Goal: Information Seeking & Learning: Find specific fact

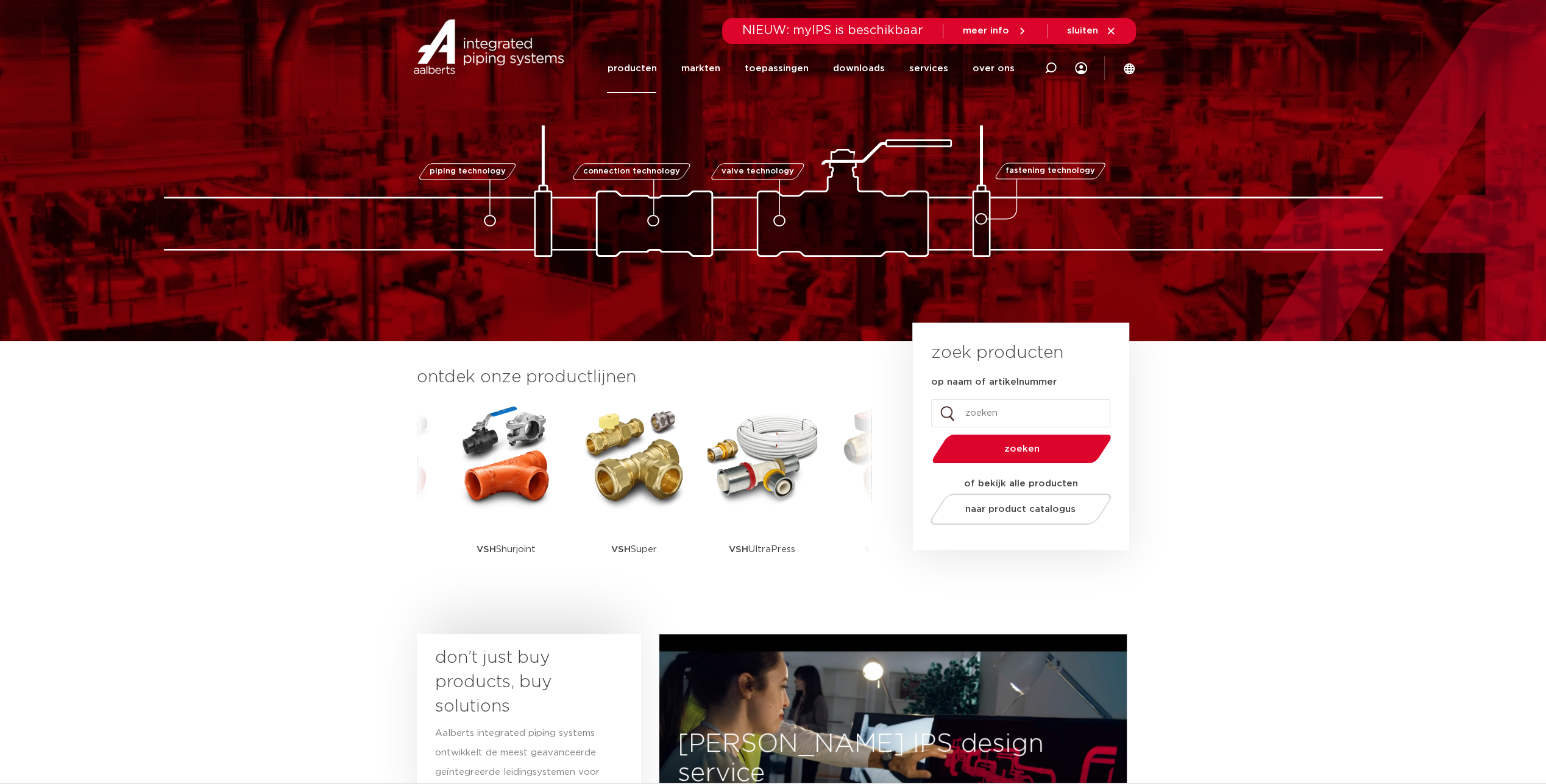
click at [630, 64] on link "producten" at bounding box center [632, 69] width 50 height 50
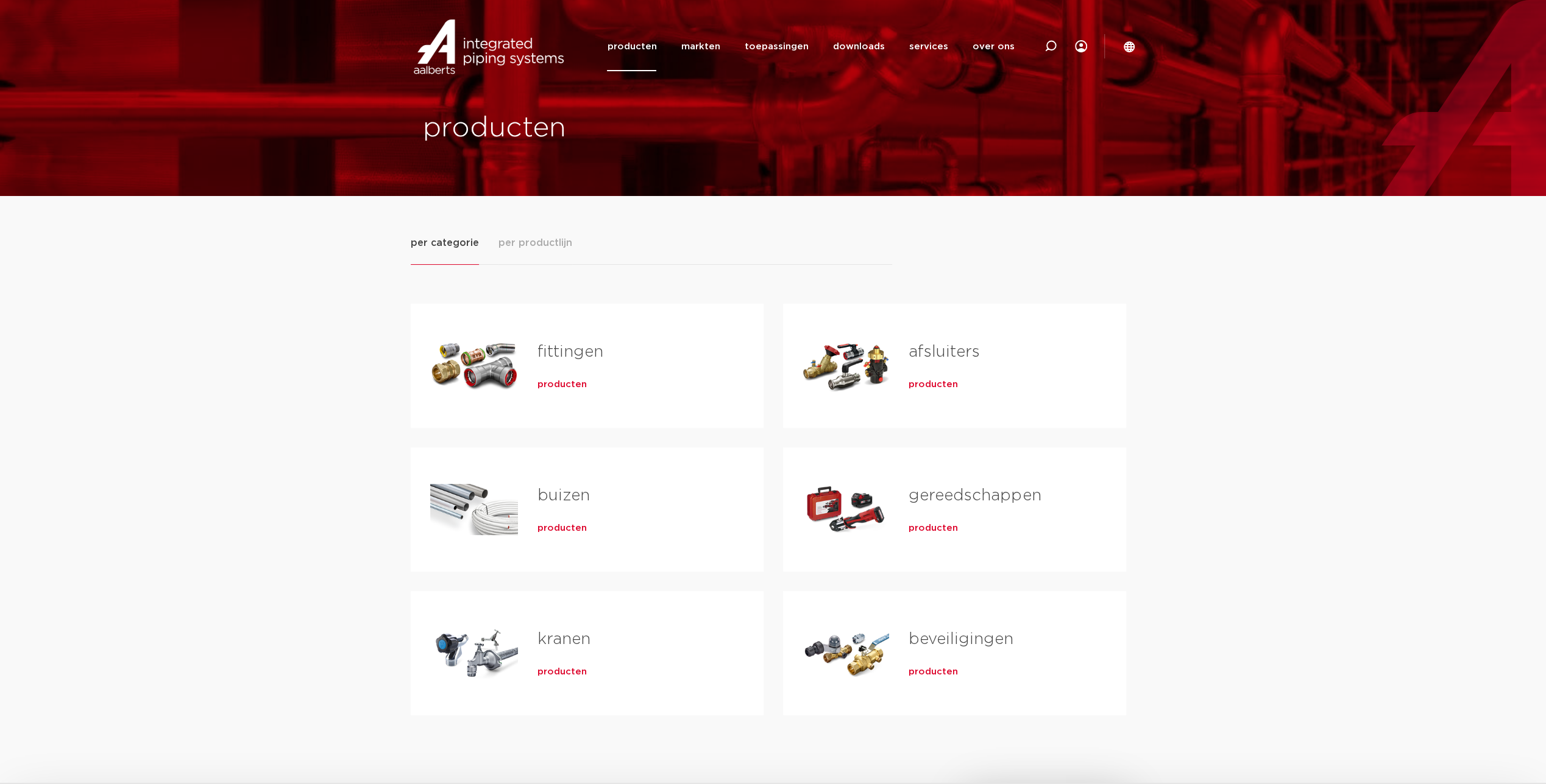
click at [936, 353] on link "afsluiters" at bounding box center [944, 352] width 71 height 16
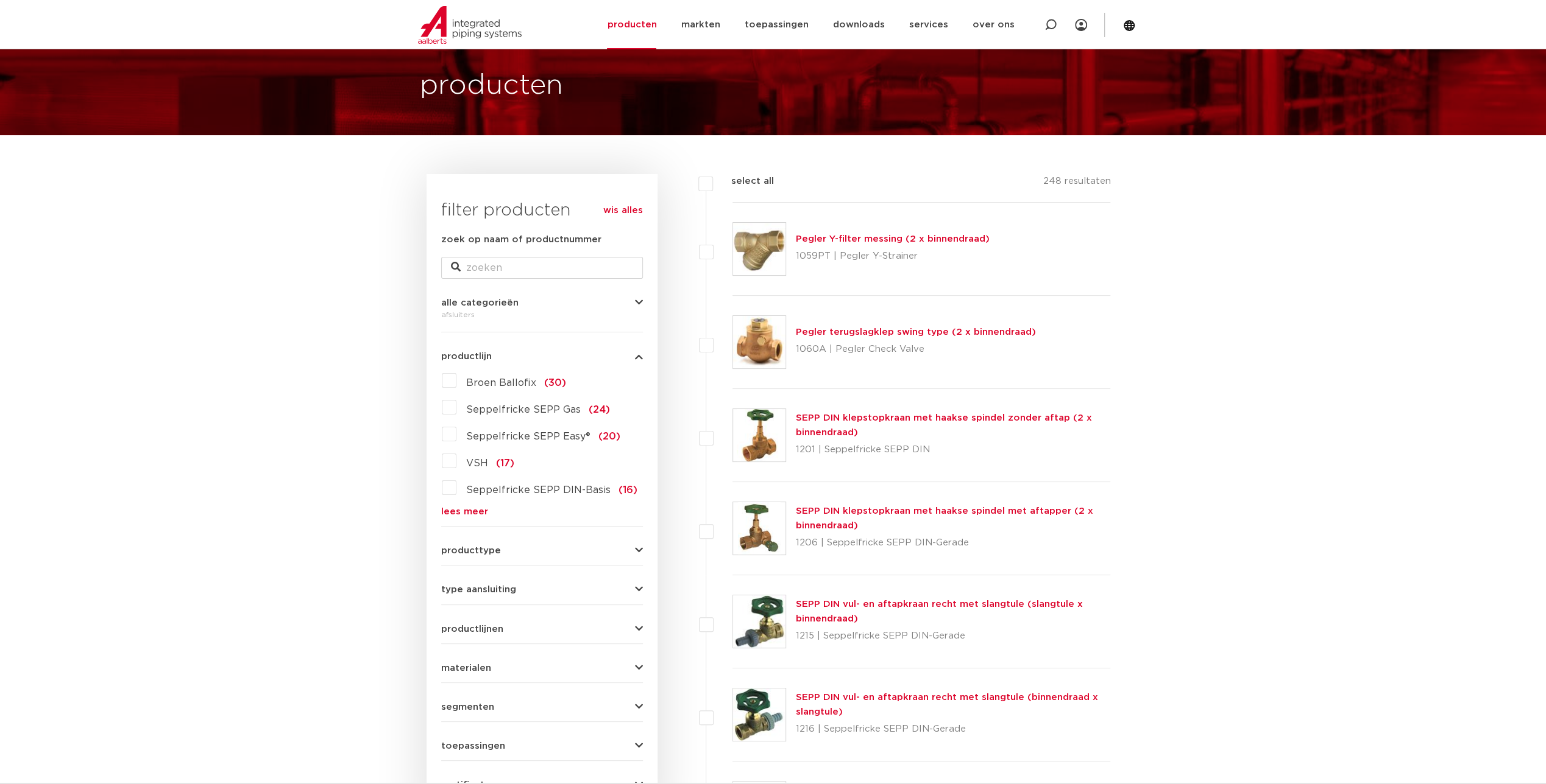
scroll to position [122, 0]
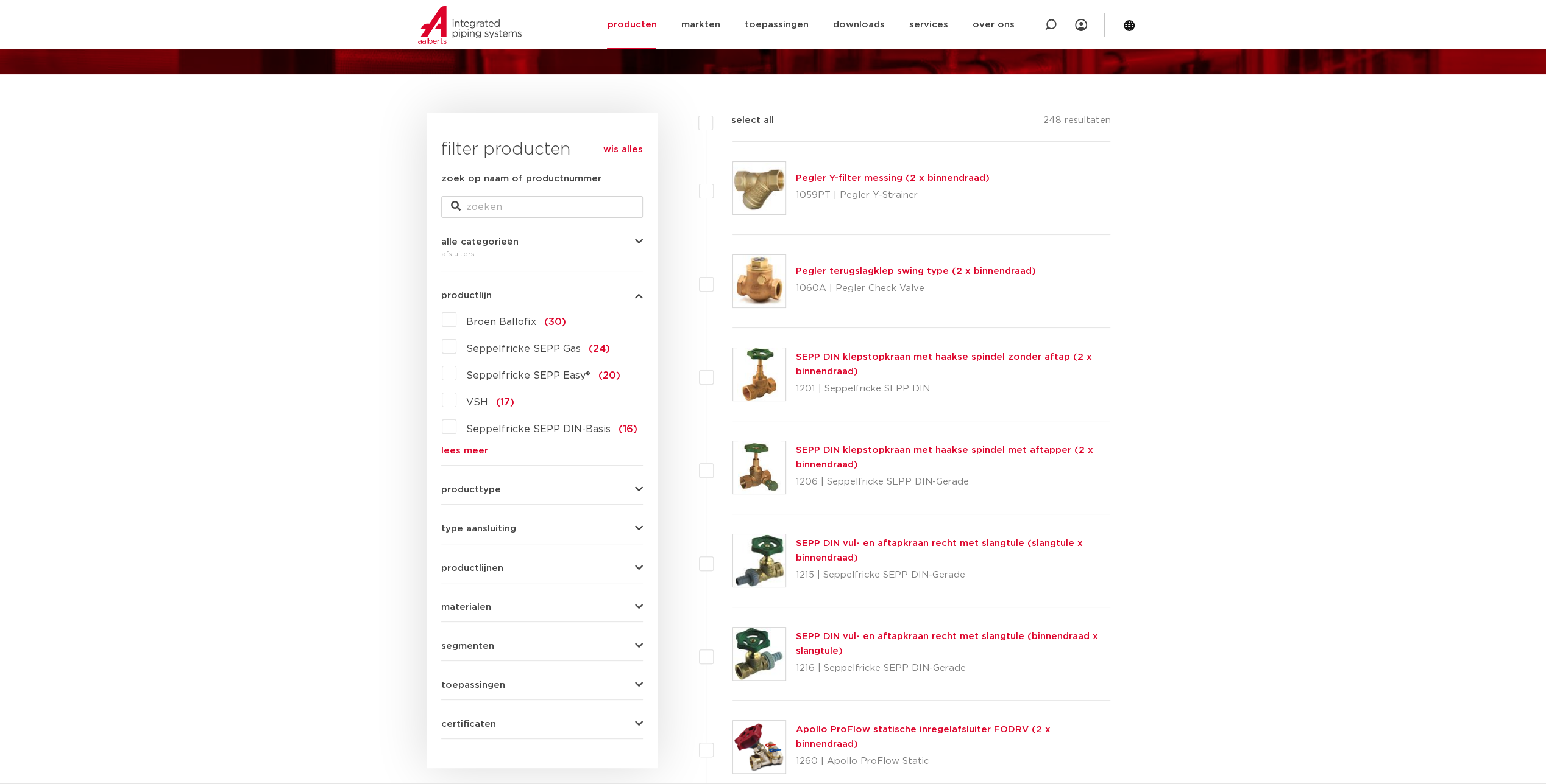
click at [457, 401] on label "VSH (17)" at bounding box center [485, 400] width 58 height 20
click at [0, 0] on input "VSH (17)" at bounding box center [0, 0] width 0 height 0
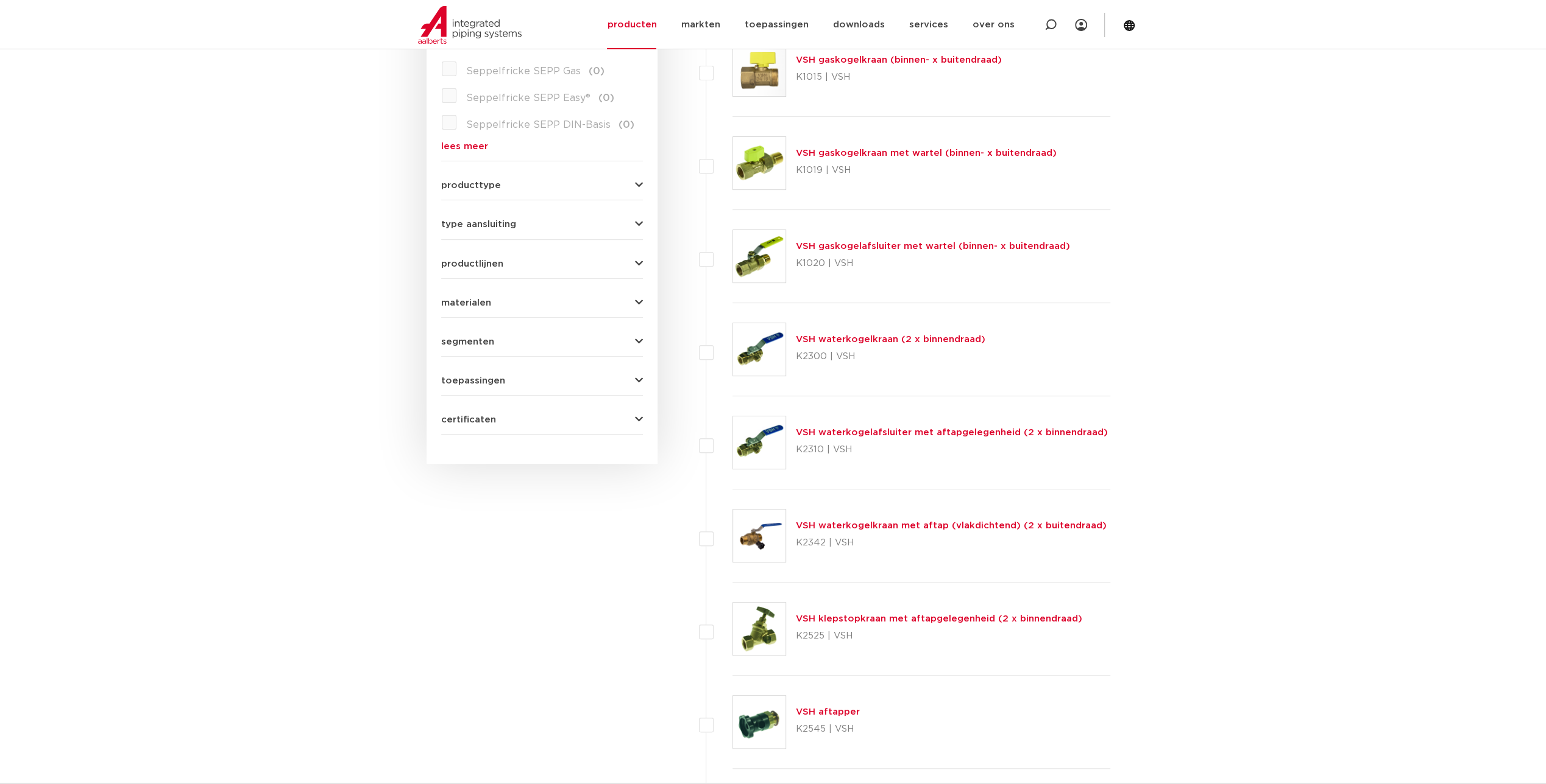
scroll to position [122, 0]
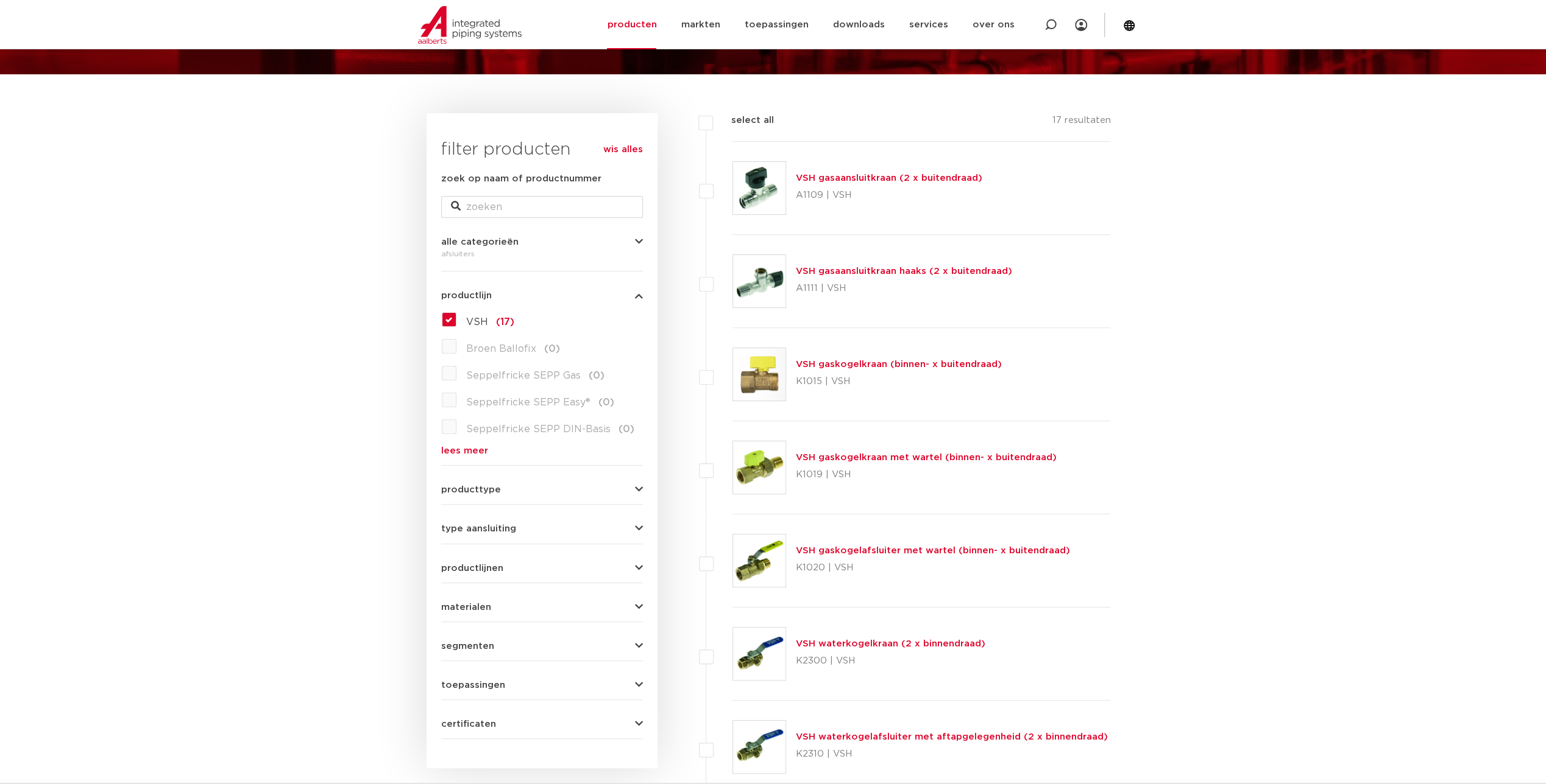
click at [495, 633] on div "segmenten utiliteitsbouw (17) industrie (17) scheepsbouw (15) woningbouw (4)" at bounding box center [542, 641] width 202 height 19
click at [495, 642] on button "segmenten" at bounding box center [542, 647] width 202 height 9
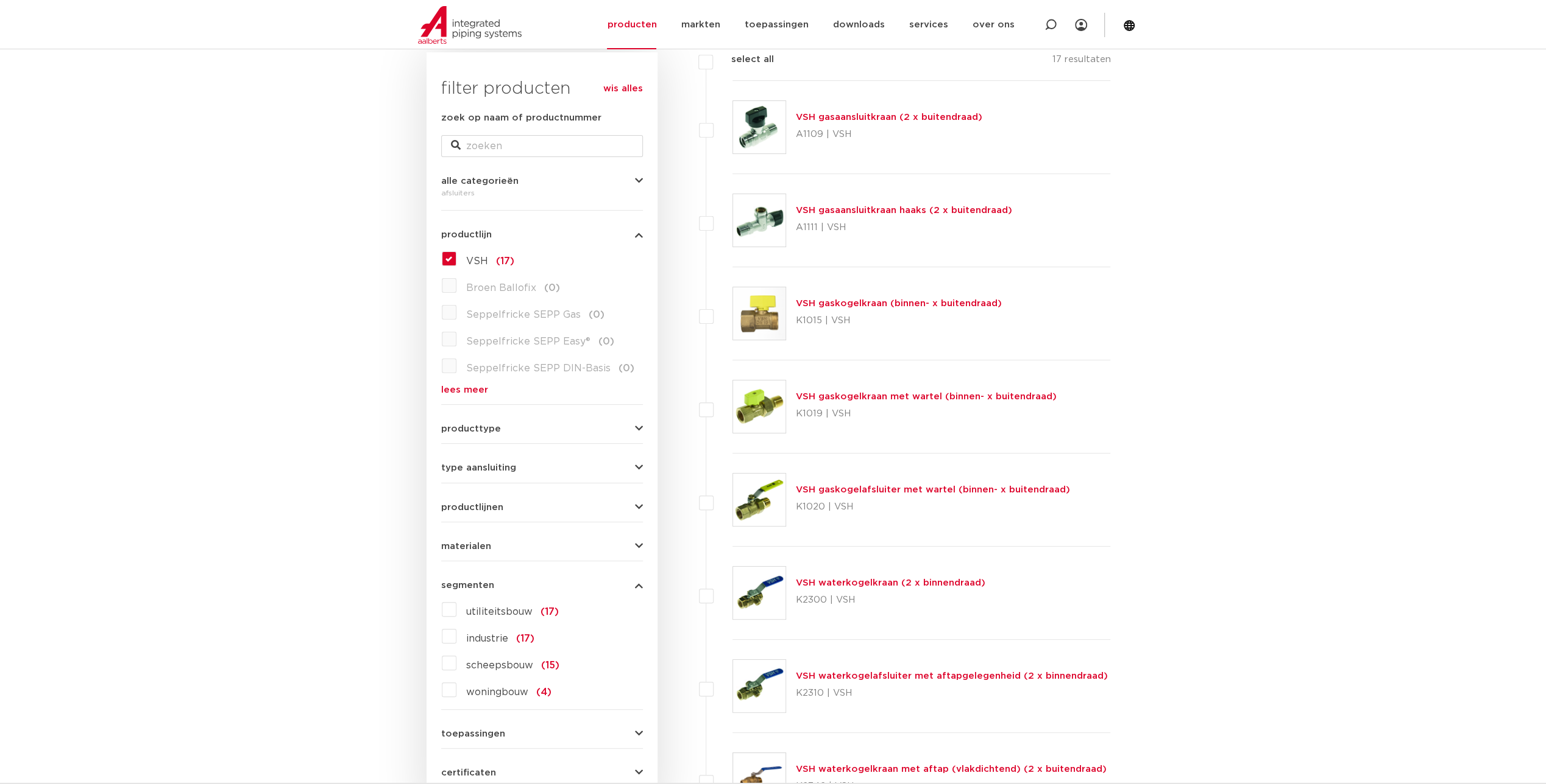
click at [476, 505] on span "productlijnen" at bounding box center [472, 507] width 62 height 9
click at [504, 560] on span "VSH XPress" at bounding box center [495, 561] width 59 height 10
click at [513, 558] on span "VSH XPress" at bounding box center [495, 561] width 59 height 10
click at [466, 690] on link "lees meer" at bounding box center [542, 689] width 202 height 9
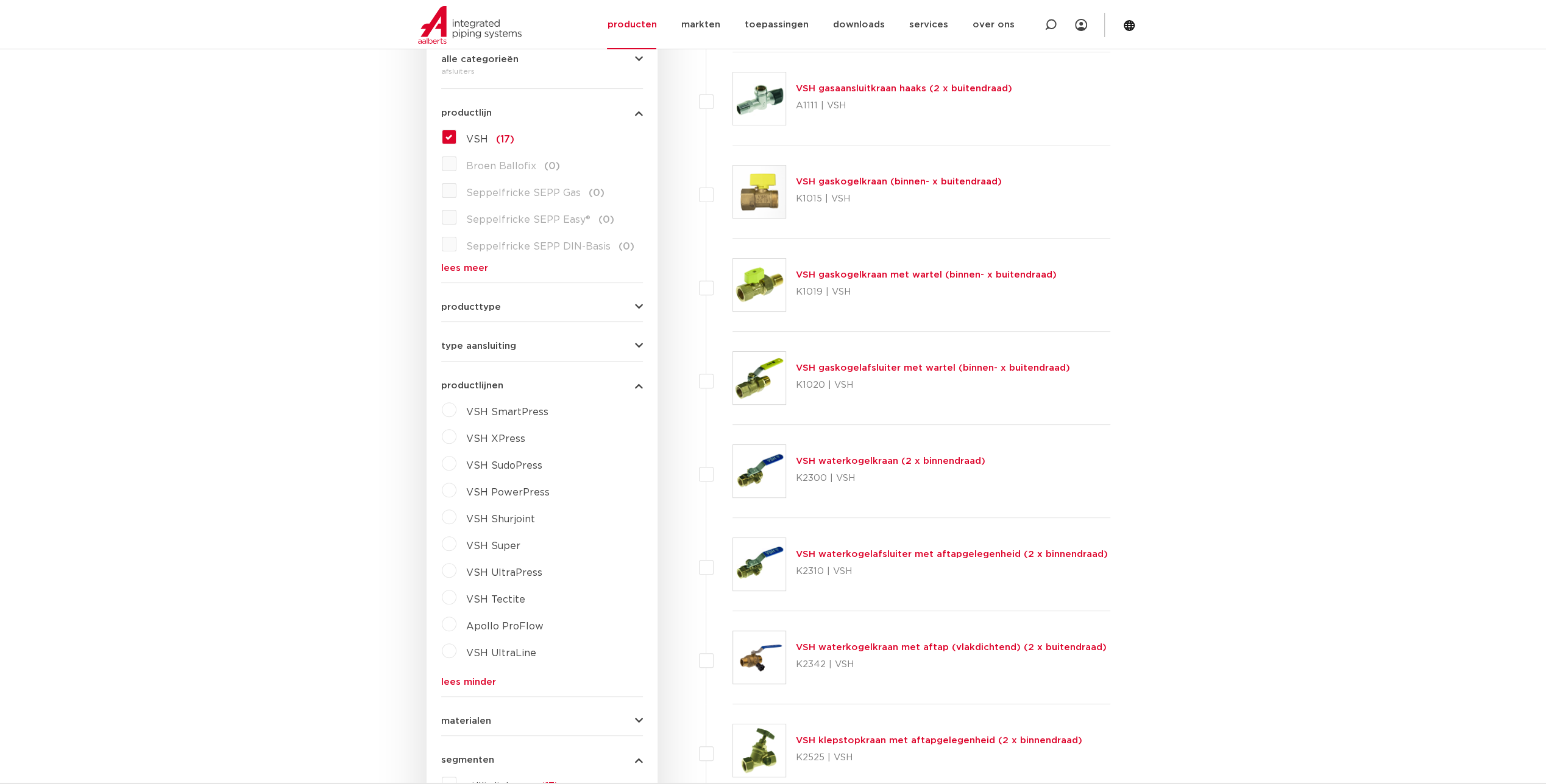
click at [464, 433] on label "VSH XPress" at bounding box center [491, 437] width 69 height 20
click at [613, 464] on select "maak een keuze VSH XPress RVS 304 fittingen VSH XPress Staalverzinkt fittingen …" at bounding box center [553, 467] width 174 height 27
select select "7531"
click at [466, 454] on select "maak een keuze VSH XPress RVS 304 fittingen VSH XPress Staalverzinkt fittingen …" at bounding box center [553, 467] width 174 height 27
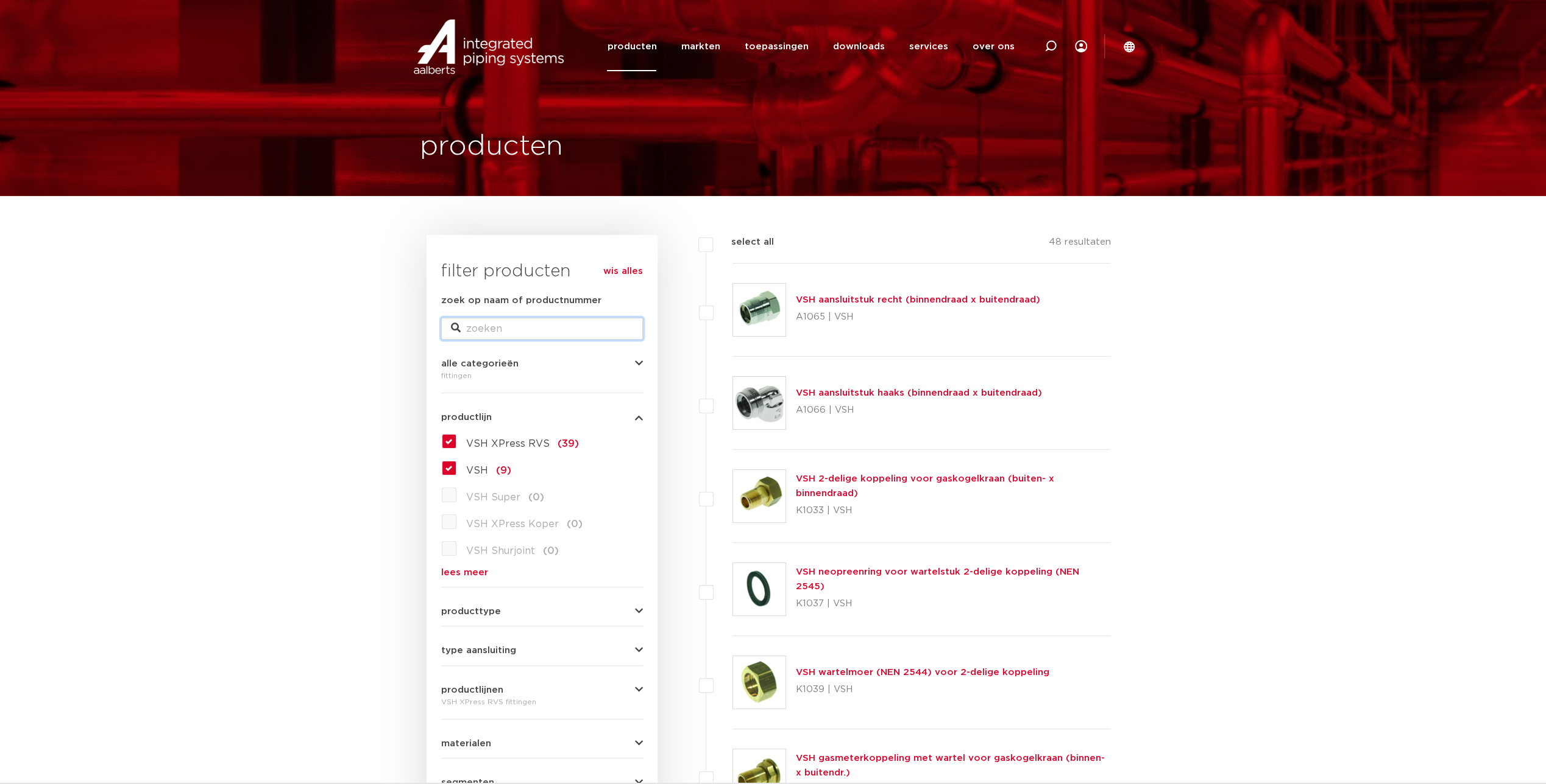
click at [528, 326] on input "zoek op naam of productnummer" at bounding box center [542, 328] width 202 height 22
type input "FULLFLOW"
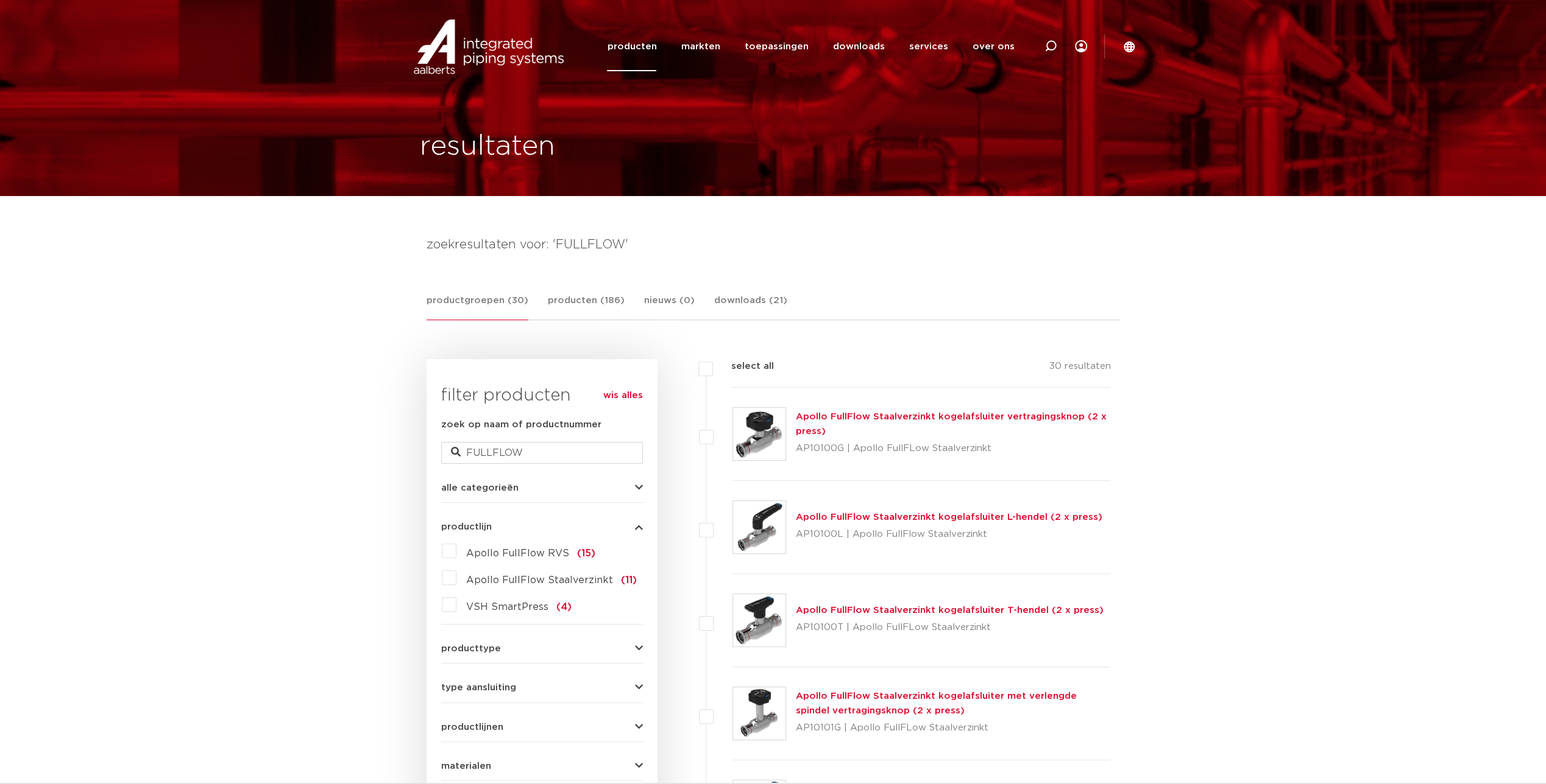
click at [506, 553] on span "Apollo FullFlow RVS" at bounding box center [518, 553] width 103 height 10
click at [0, 0] on input "Apollo FullFlow RVS (15)" at bounding box center [0, 0] width 0 height 0
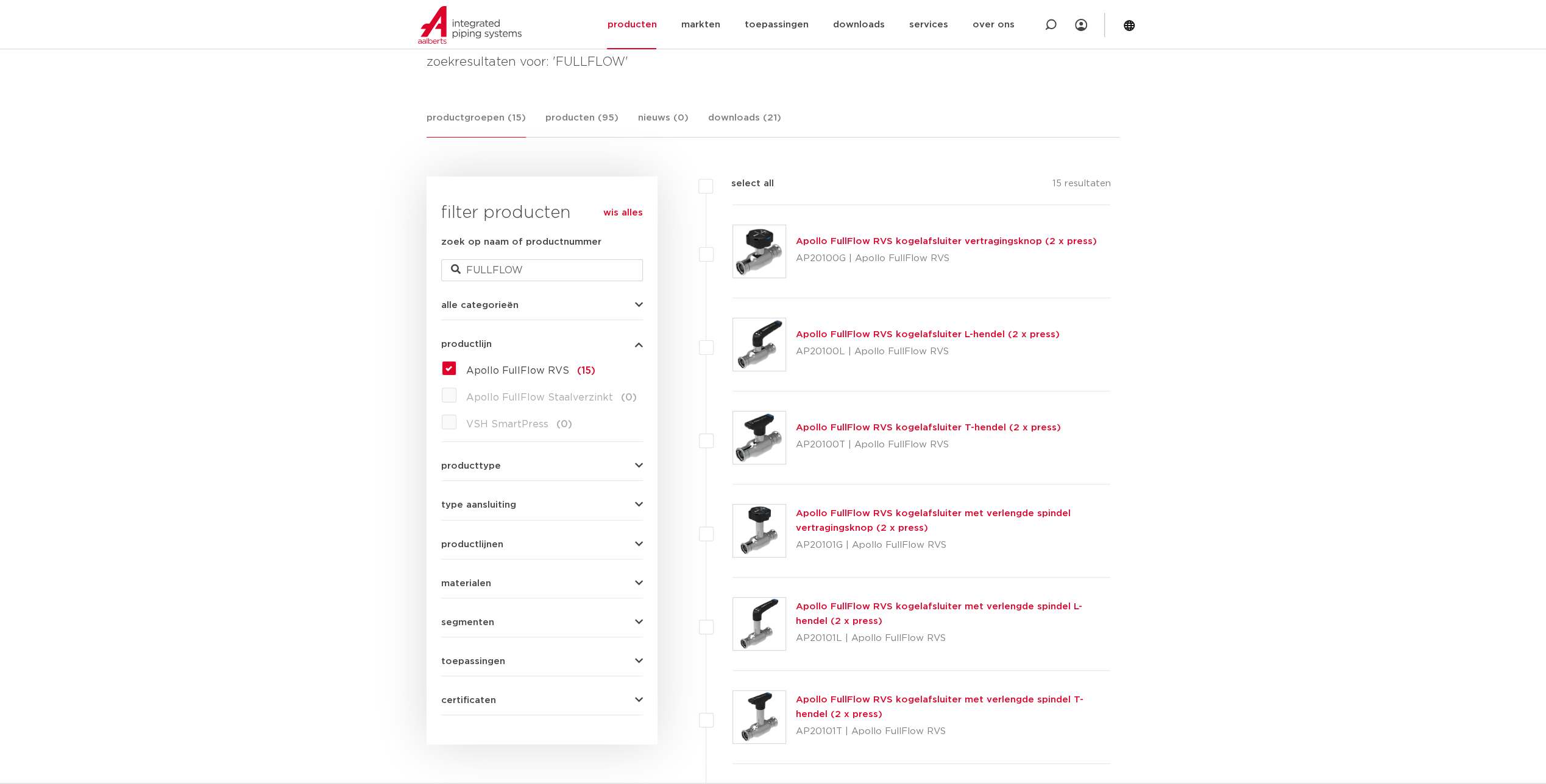
scroll to position [61, 0]
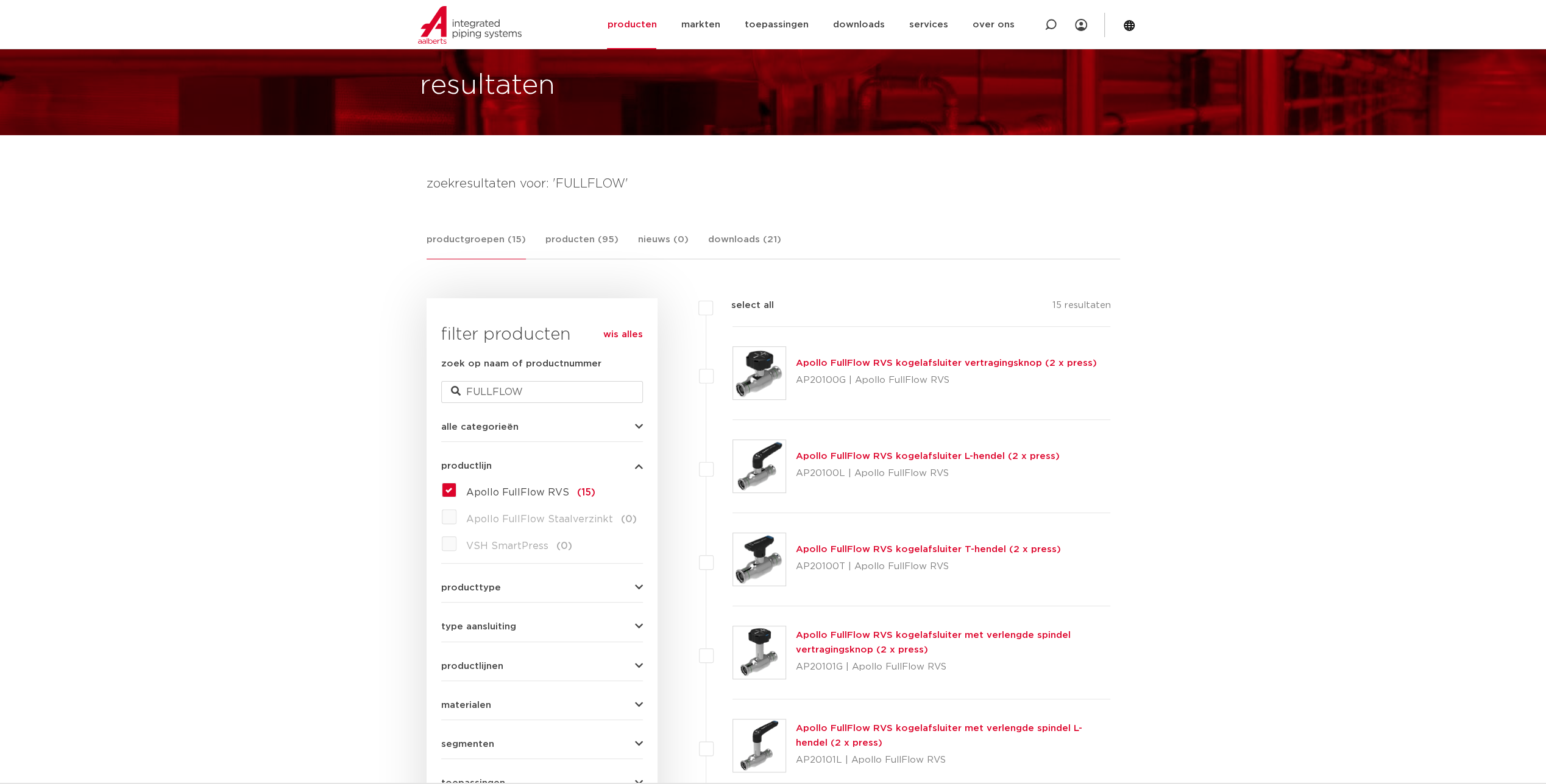
click at [954, 453] on link "Apollo FullFlow RVS kogelafsluiter L-hendel (2 x press)" at bounding box center [928, 456] width 264 height 9
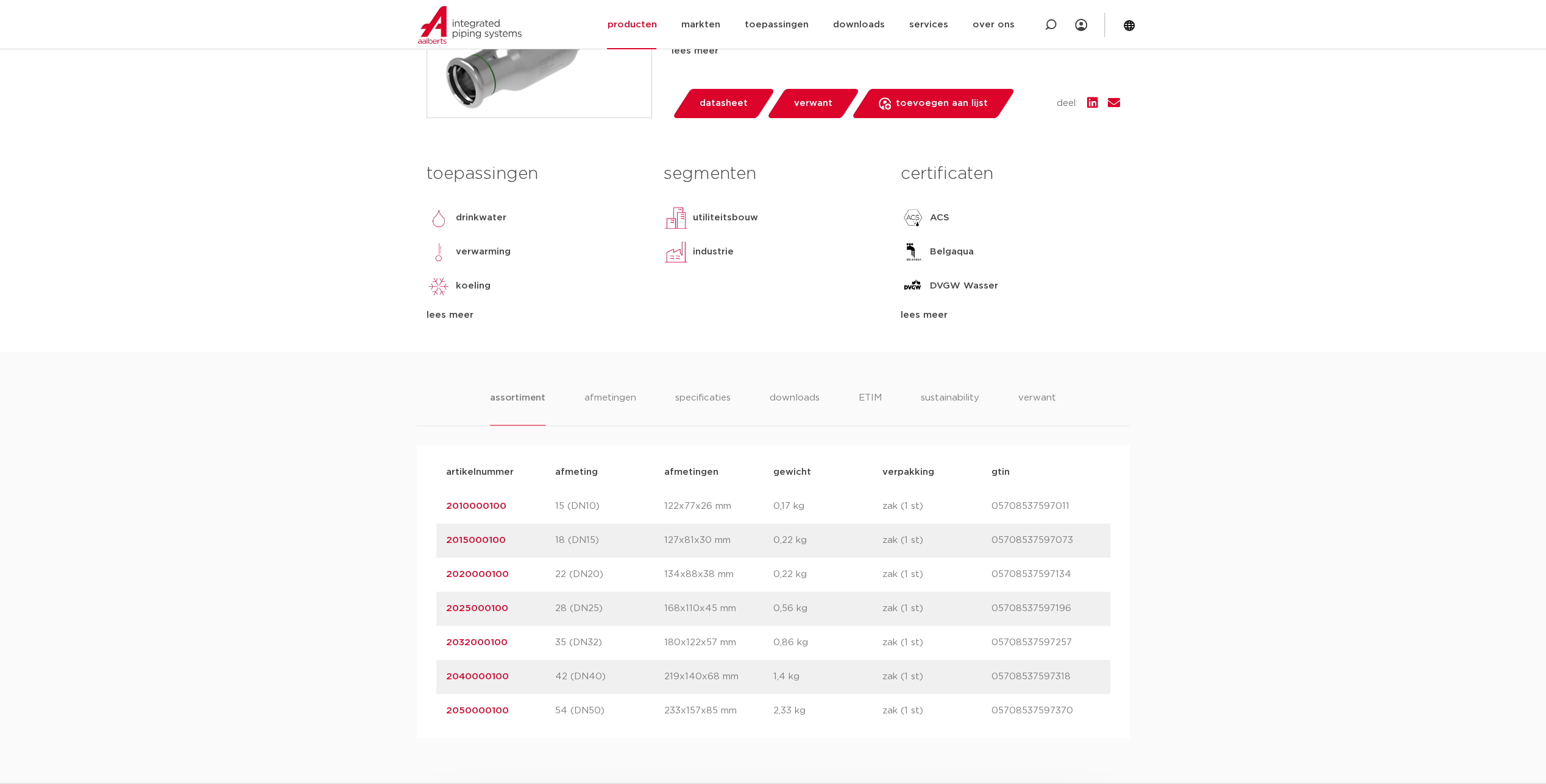
scroll to position [548, 0]
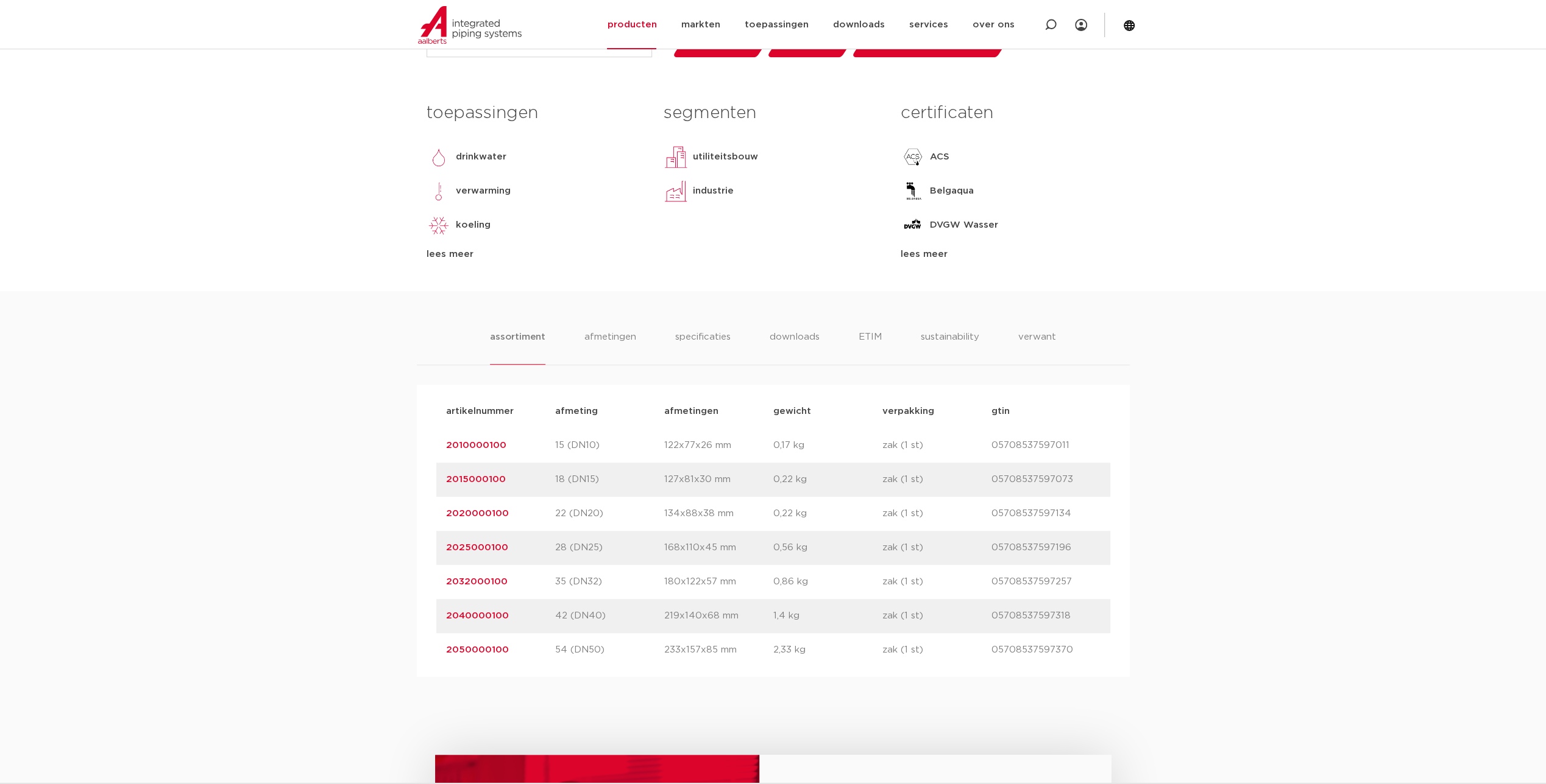
drag, startPoint x: 515, startPoint y: 543, endPoint x: 443, endPoint y: 543, distance: 72.0
click at [443, 543] on div "artikelnummer 2025000100 afmeting 28 (DN25) afmetingen 168x110x45 mm gewicht 0,…" at bounding box center [773, 548] width 674 height 34
copy link "2025000100"
click at [485, 514] on link "2020000100" at bounding box center [477, 514] width 63 height 9
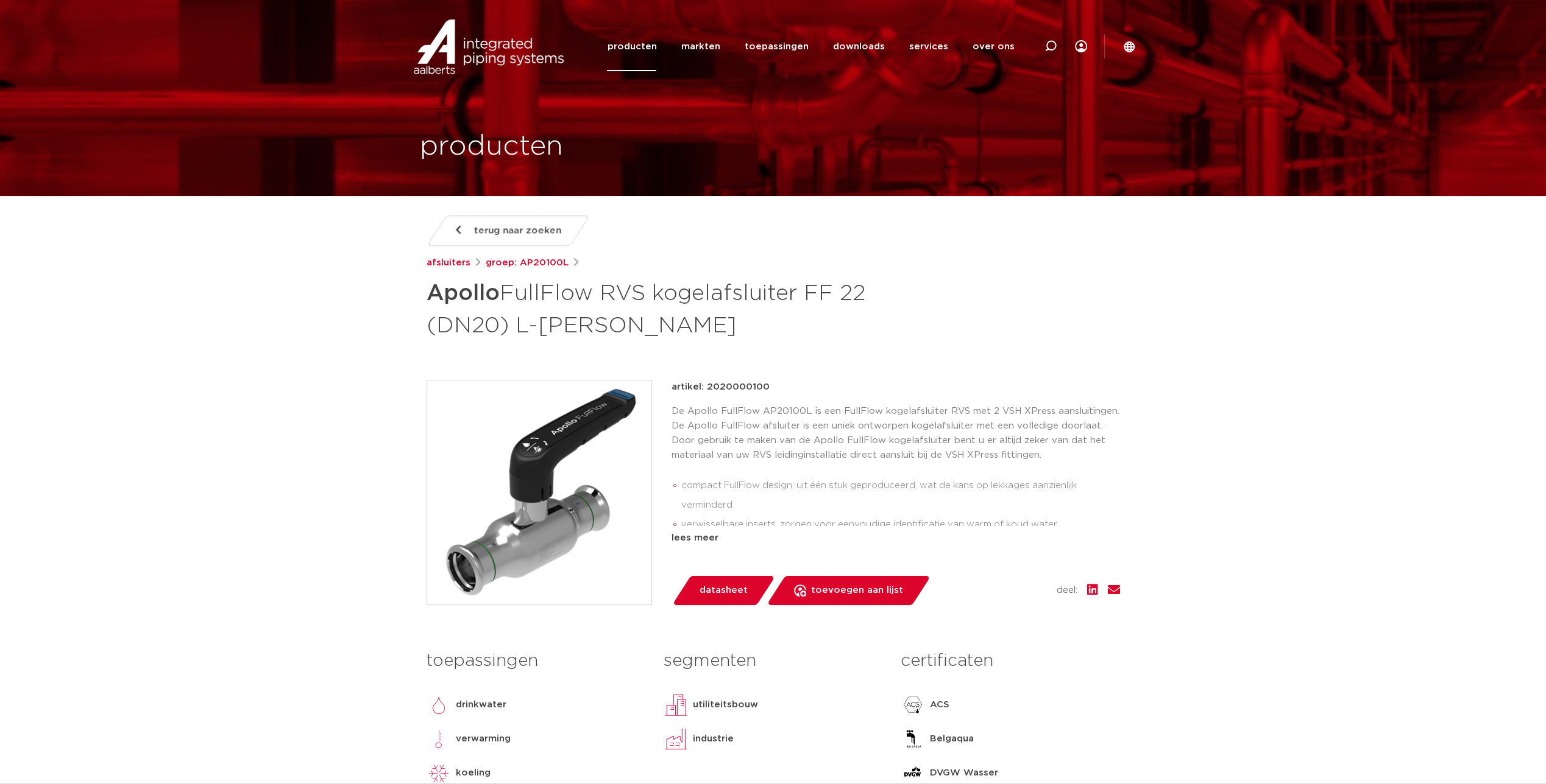
click at [741, 383] on p "artikel: 2020000100" at bounding box center [720, 387] width 98 height 15
copy p "2020000100"
click at [489, 228] on span "terug naar zoeken" at bounding box center [517, 230] width 87 height 20
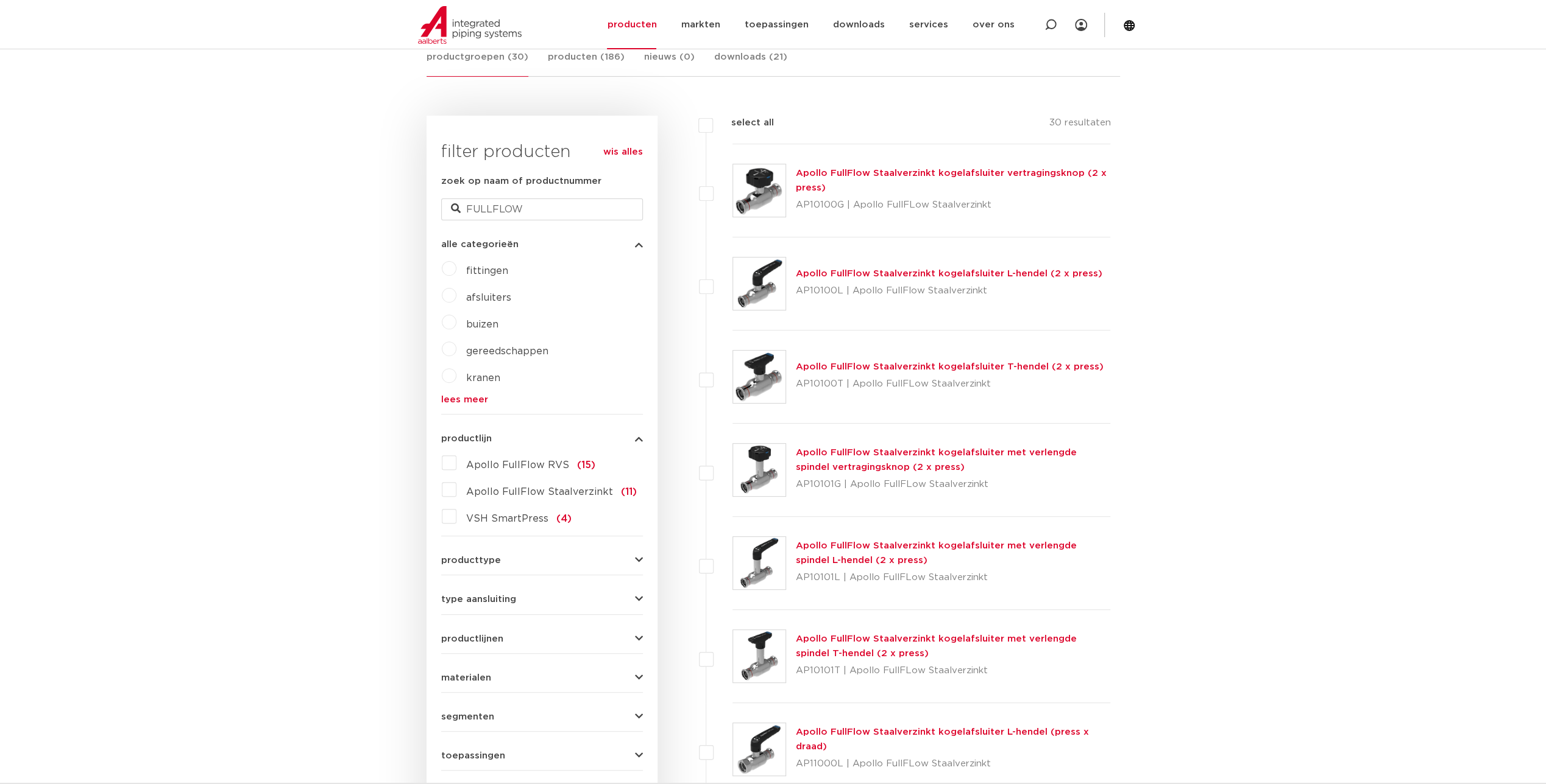
scroll to position [304, 0]
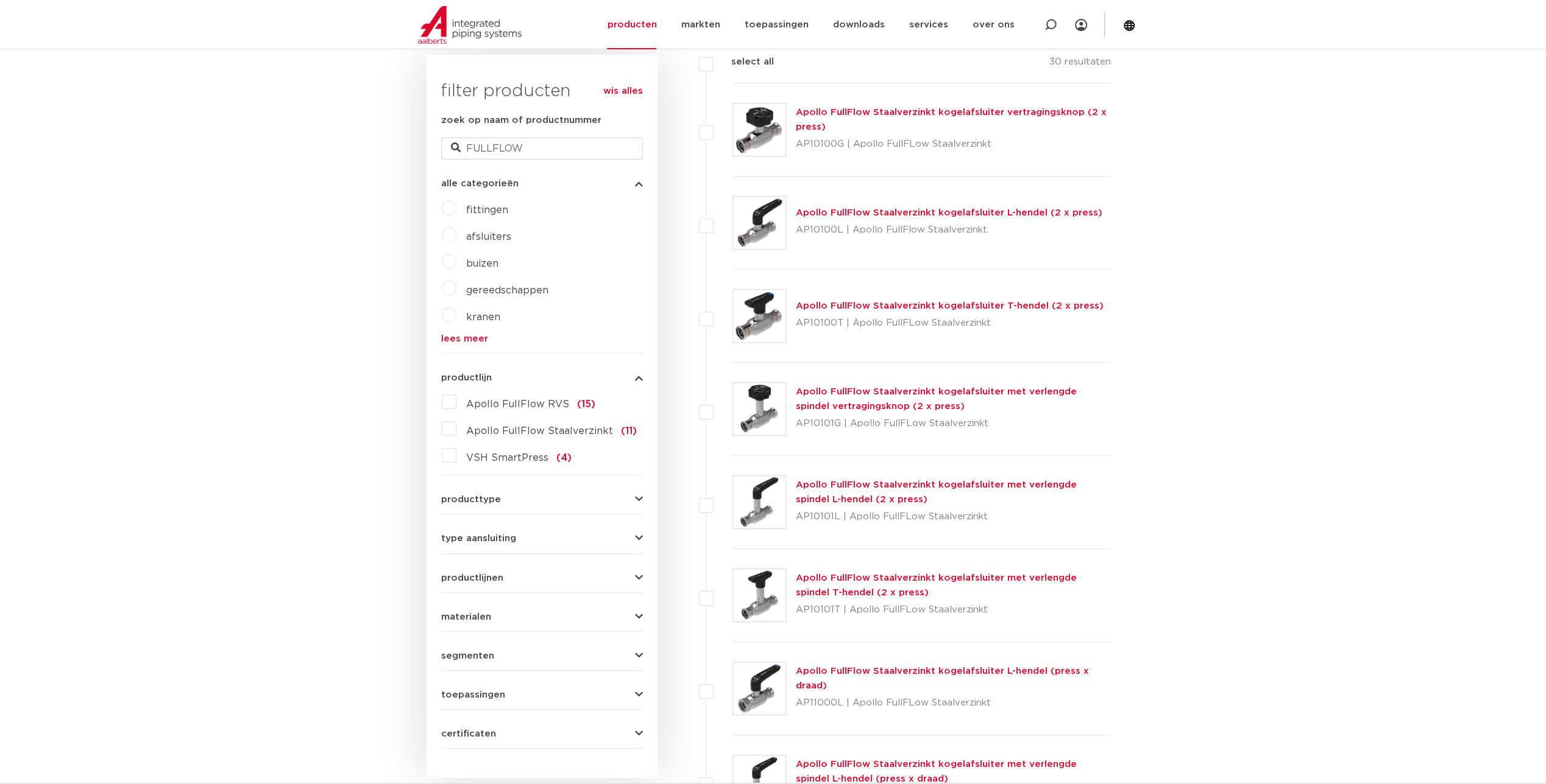
click at [529, 462] on span "VSH SmartPress" at bounding box center [507, 458] width 82 height 10
click at [0, 0] on input "VSH SmartPress (4)" at bounding box center [0, 0] width 0 height 0
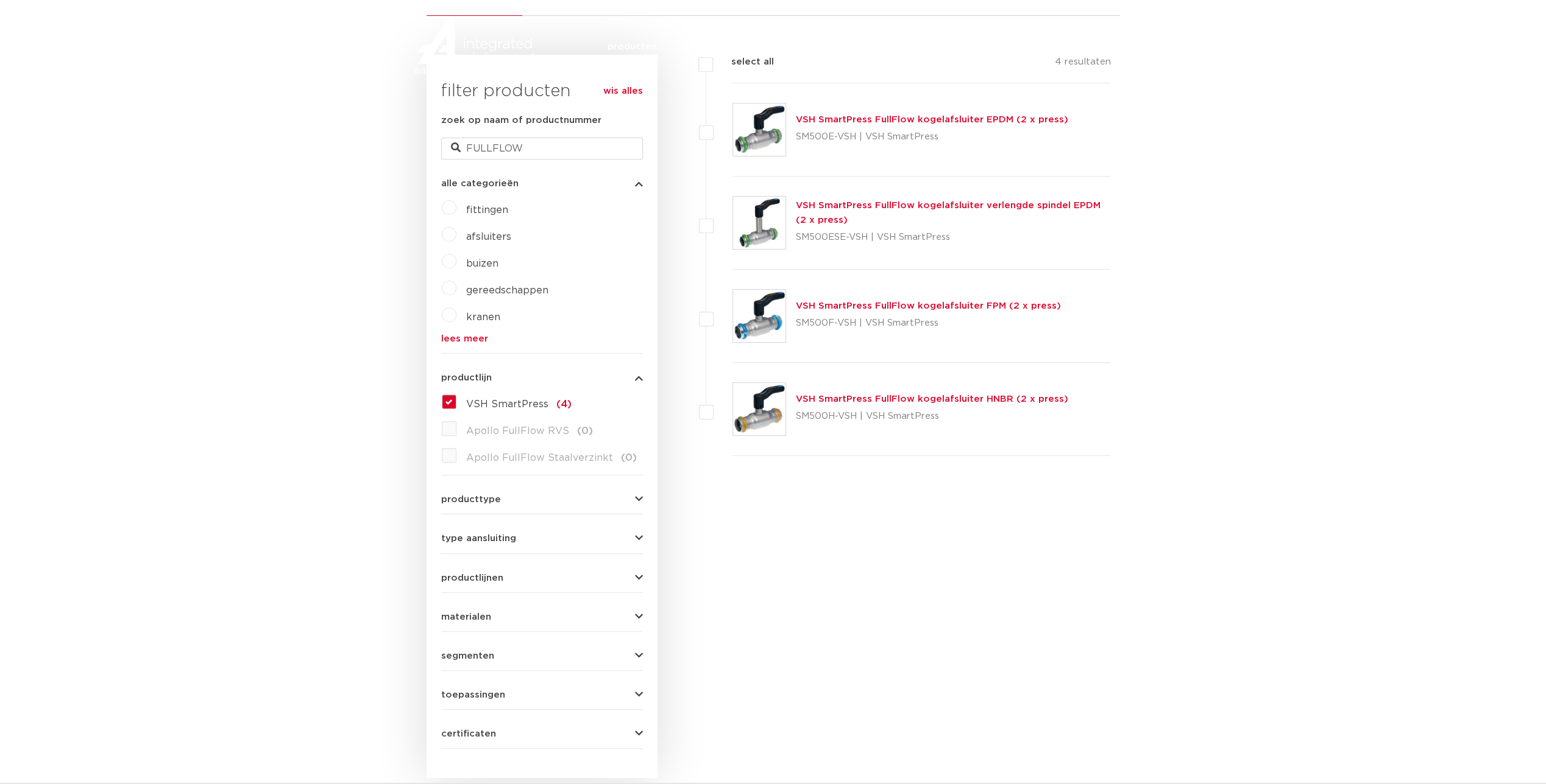
click at [530, 408] on span "VSH SmartPress" at bounding box center [507, 404] width 82 height 10
click at [0, 0] on input "VSH SmartPress (4)" at bounding box center [0, 0] width 0 height 0
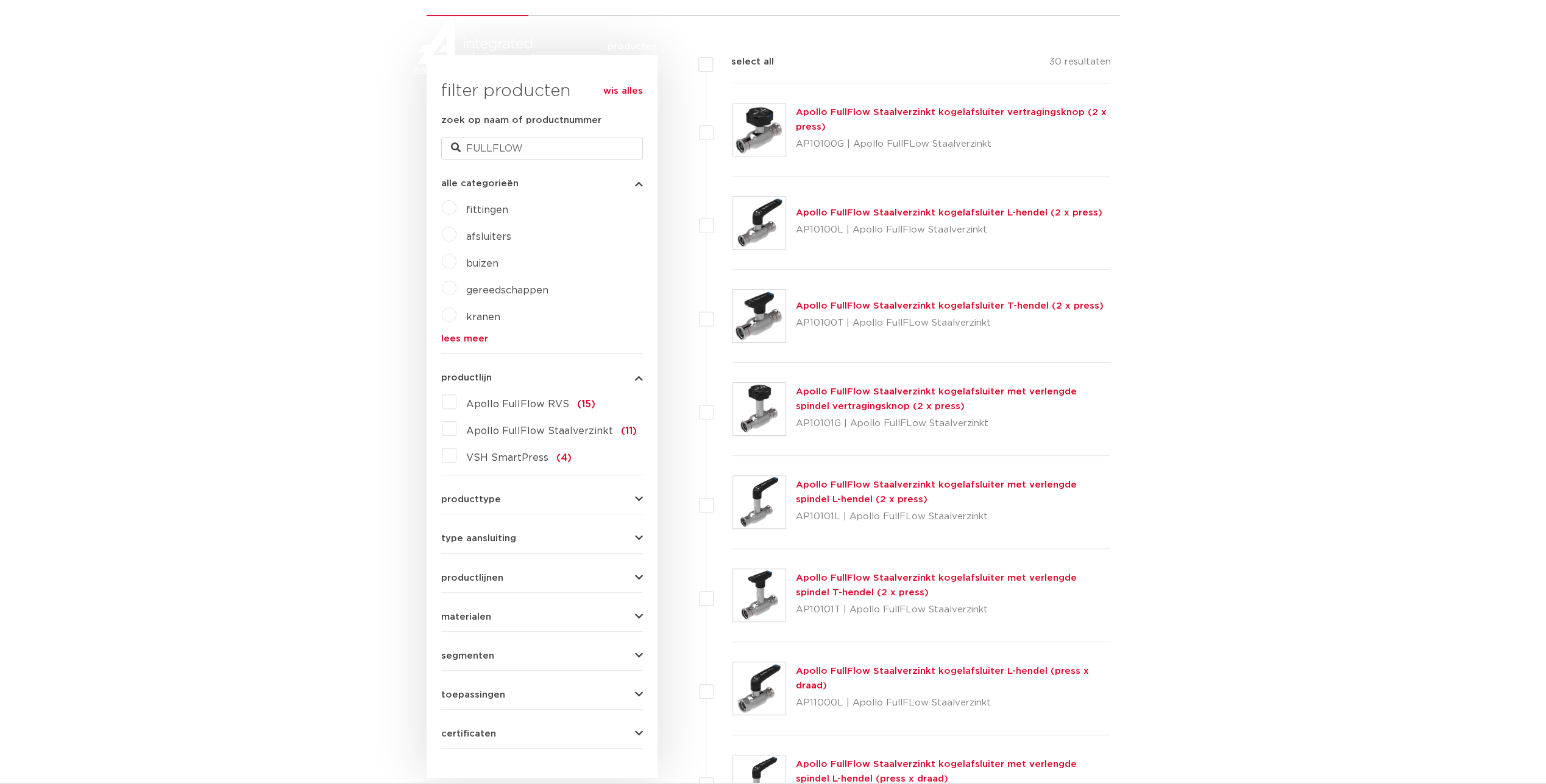
click at [513, 393] on label "Apollo FullFlow RVS (15)" at bounding box center [526, 402] width 139 height 20
click at [0, 0] on input "Apollo FullFlow RVS (15)" at bounding box center [0, 0] width 0 height 0
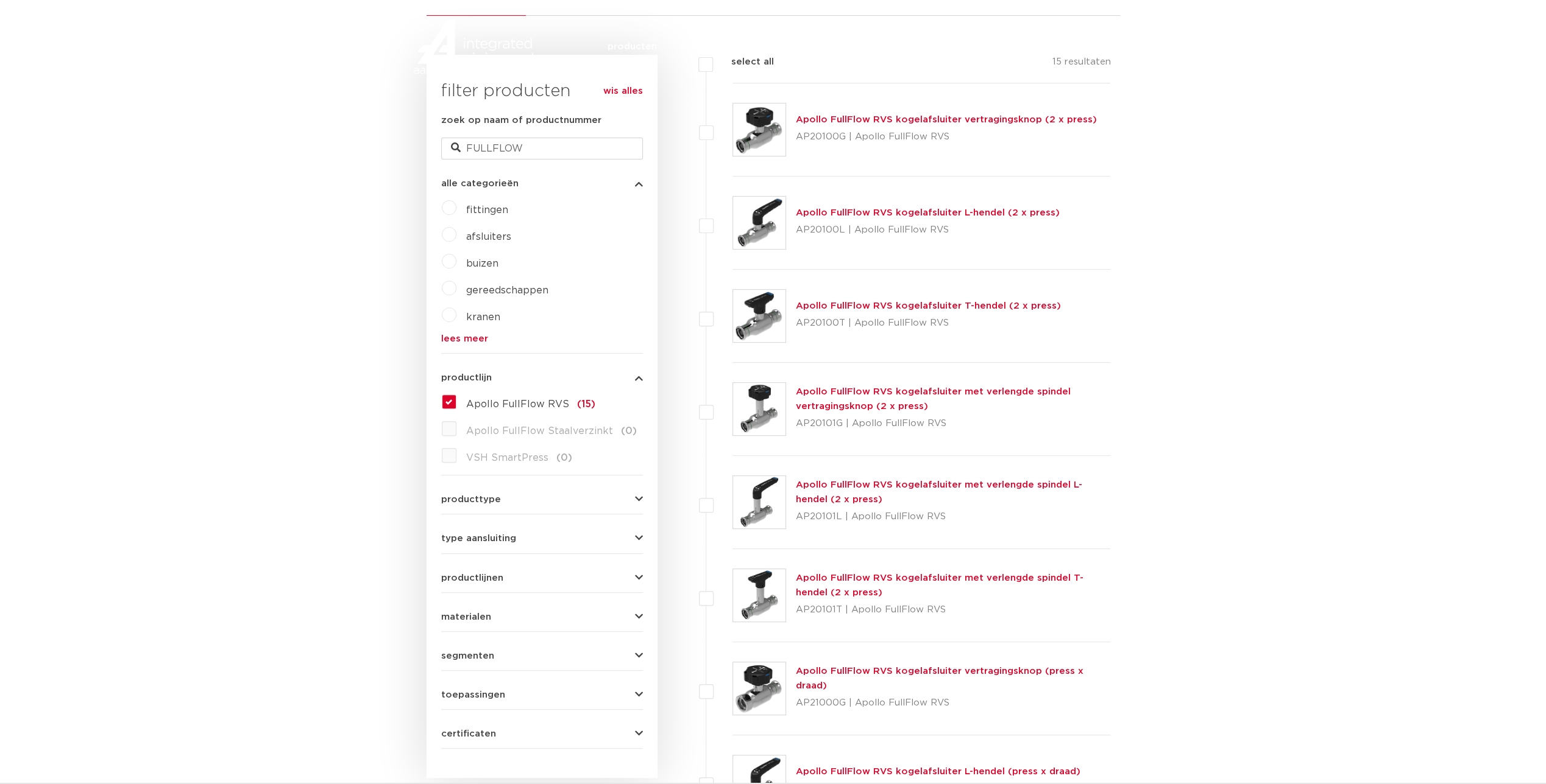
scroll to position [304, 0]
